Goal: Find specific page/section: Find specific page/section

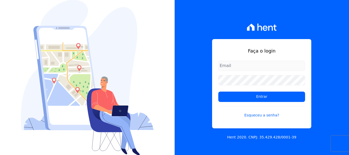
click at [256, 64] on input "email" at bounding box center [261, 65] width 87 height 10
type input "[PERSON_NAME][EMAIL_ADDRESS][DOMAIN_NAME]"
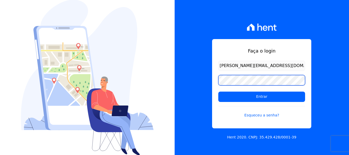
click at [218, 91] on input "Entrar" at bounding box center [261, 96] width 87 height 10
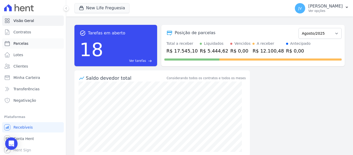
click at [32, 41] on link "Parcelas" at bounding box center [33, 43] width 62 height 10
select select
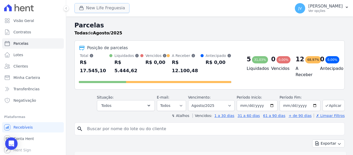
click at [103, 10] on button "New Life Freguesia" at bounding box center [101, 8] width 55 height 10
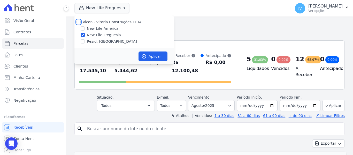
click at [79, 22] on input "Vicon - Vitoria Construções LTDA." at bounding box center [78, 22] width 4 height 4
checkbox input "true"
click at [151, 54] on button "Aplicar" at bounding box center [153, 56] width 29 height 10
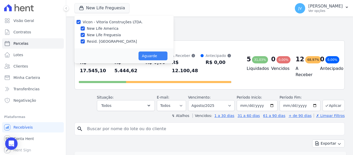
select select
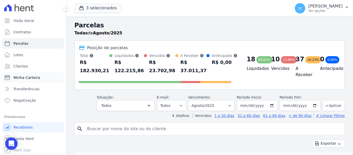
click at [34, 78] on span "Minha Carteira" at bounding box center [26, 77] width 27 height 5
